Goal: Navigation & Orientation: Find specific page/section

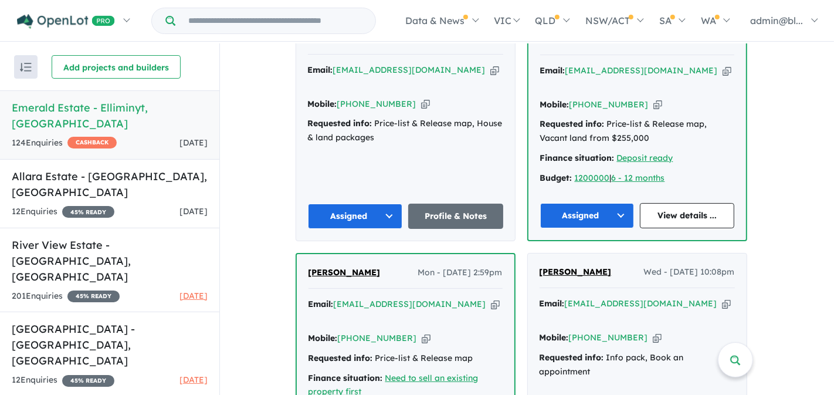
scroll to position [510, 0]
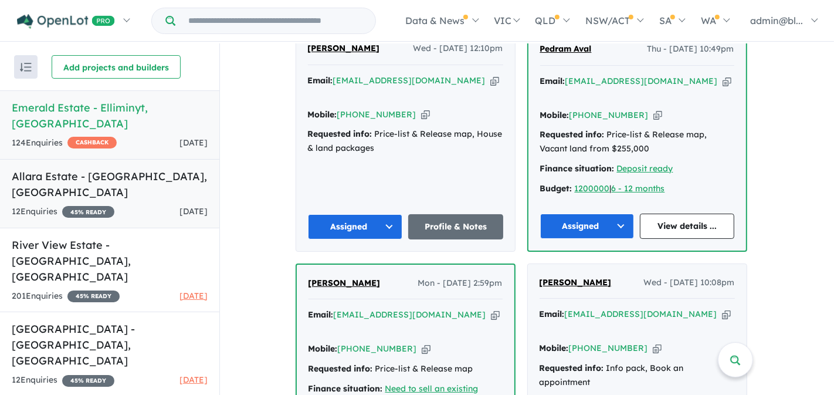
click at [130, 205] on div "12 Enquir ies ( 0 unread) 45 % READY [DATE]" at bounding box center [110, 212] width 196 height 14
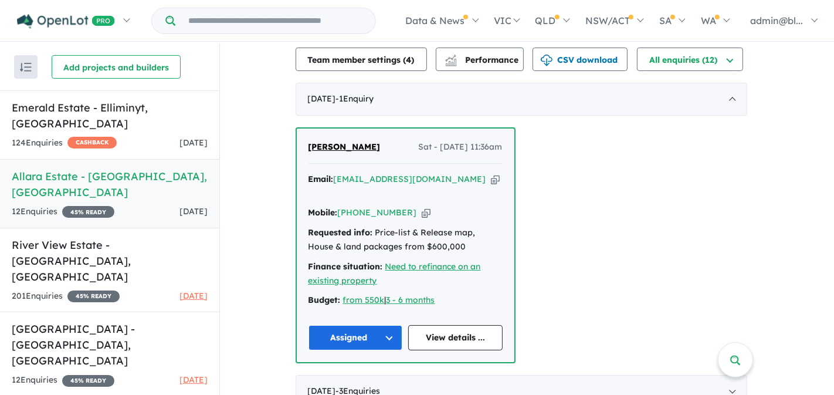
scroll to position [397, 0]
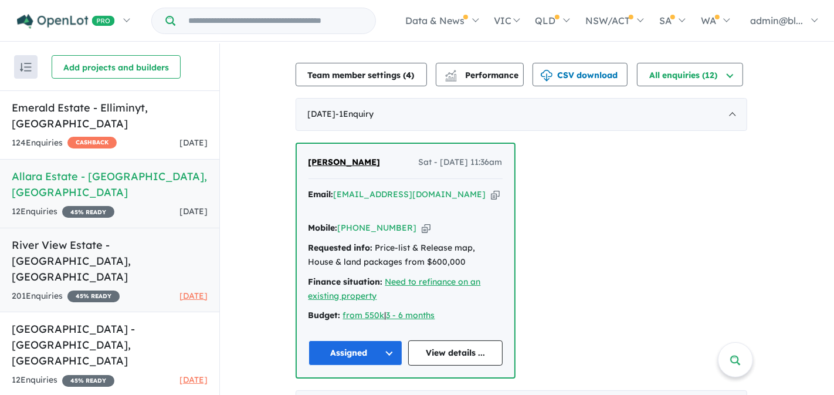
click at [34, 228] on link "River View Estate - [GEOGRAPHIC_DATA] , [GEOGRAPHIC_DATA] 201 Enquir ies ( 0 un…" at bounding box center [109, 270] width 219 height 85
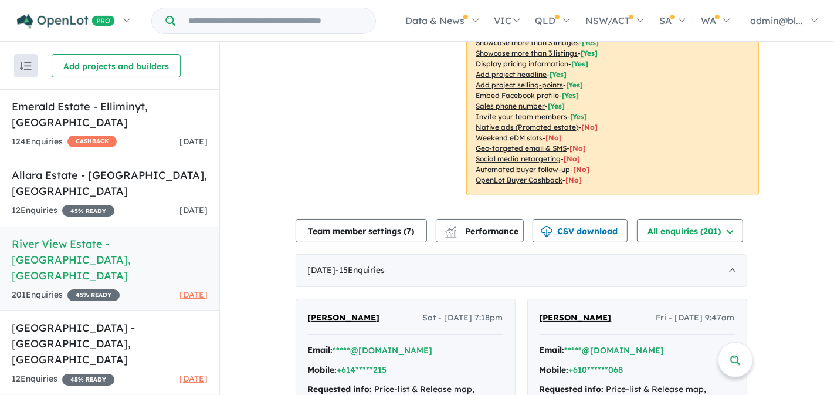
scroll to position [297, 0]
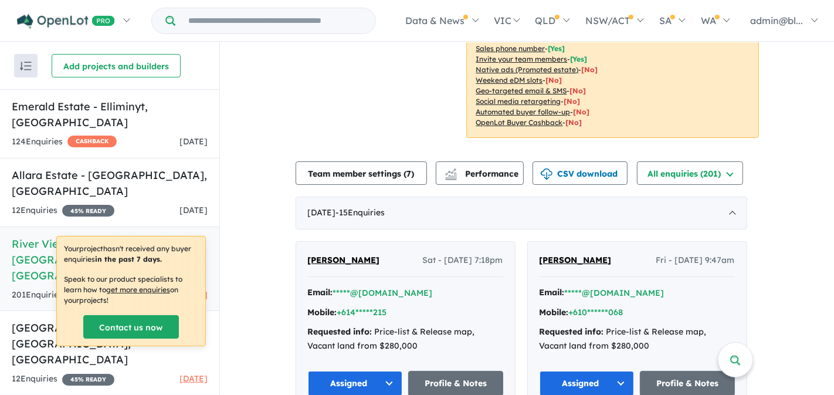
click at [68, 266] on div "Your project hasn't received any buyer enquiries in the past 7 days. Speak to o…" at bounding box center [131, 290] width 148 height 109
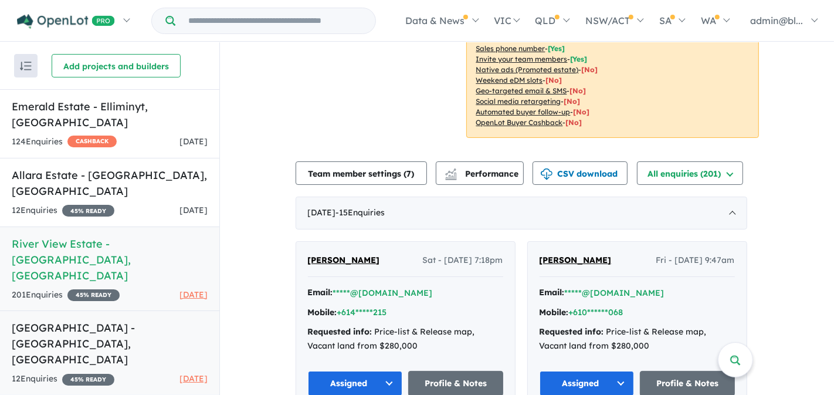
click at [21, 320] on h5 "[GEOGRAPHIC_DATA] - [GEOGRAPHIC_DATA] , [GEOGRAPHIC_DATA]" at bounding box center [110, 344] width 196 height 48
